Goal: Task Accomplishment & Management: Complete application form

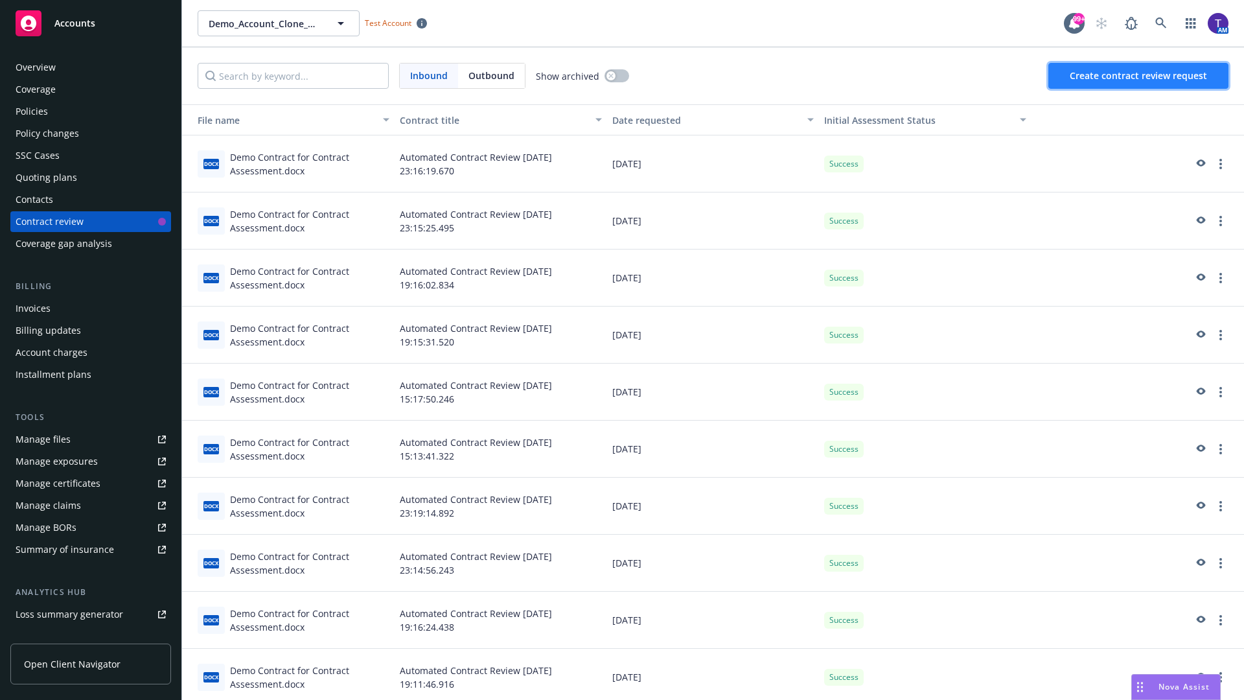
click at [1139, 76] on span "Create contract review request" at bounding box center [1138, 75] width 137 height 12
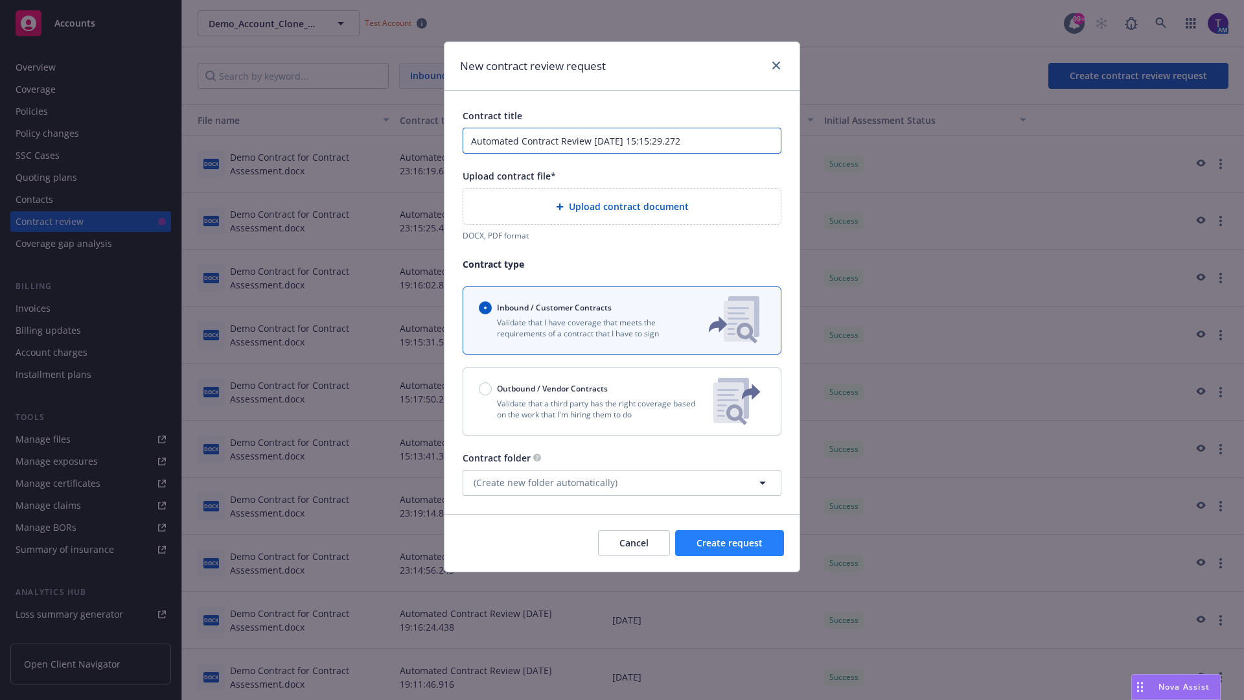
type input "Automated Contract Review 08-11-2025 15:15:29.272"
click at [622, 401] on p "Validate that a third party has the right coverage based on the work that I'm h…" at bounding box center [591, 409] width 224 height 22
radio input "false"
radio input "true"
click at [730, 549] on span "Create request" at bounding box center [730, 543] width 66 height 12
